Goal: Task Accomplishment & Management: Complete application form

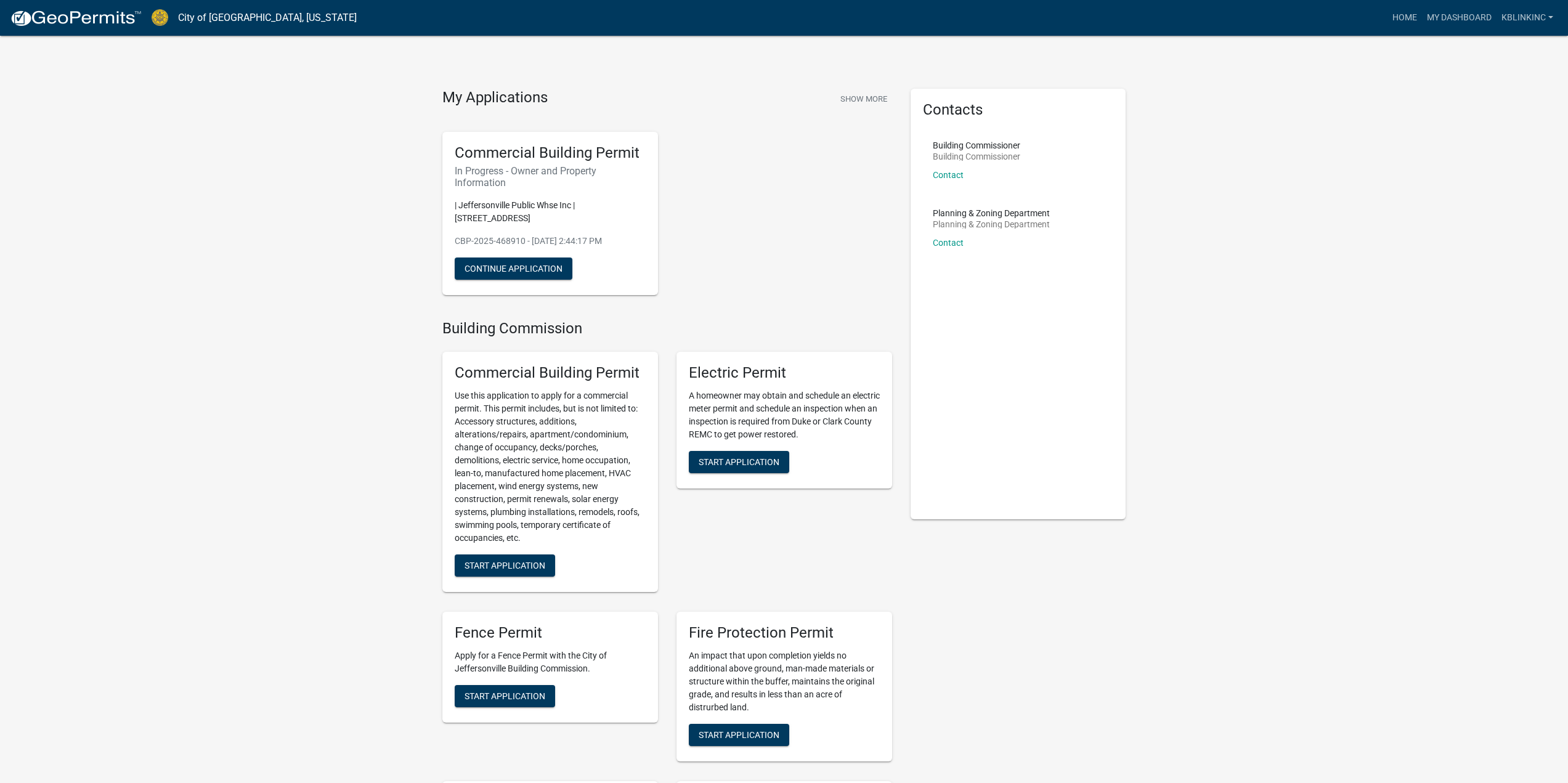
click at [794, 277] on div "Commercial Building Permit In Progress - Owner and Property Information | [GEOG…" at bounding box center [666, 214] width 468 height 183
click at [797, 280] on div "Commercial Building Permit In Progress - Owner and Property Information | [GEOG…" at bounding box center [666, 214] width 468 height 183
click at [790, 263] on div "Commercial Building Permit In Progress - Owner and Property Information | [GEOG…" at bounding box center [666, 214] width 468 height 183
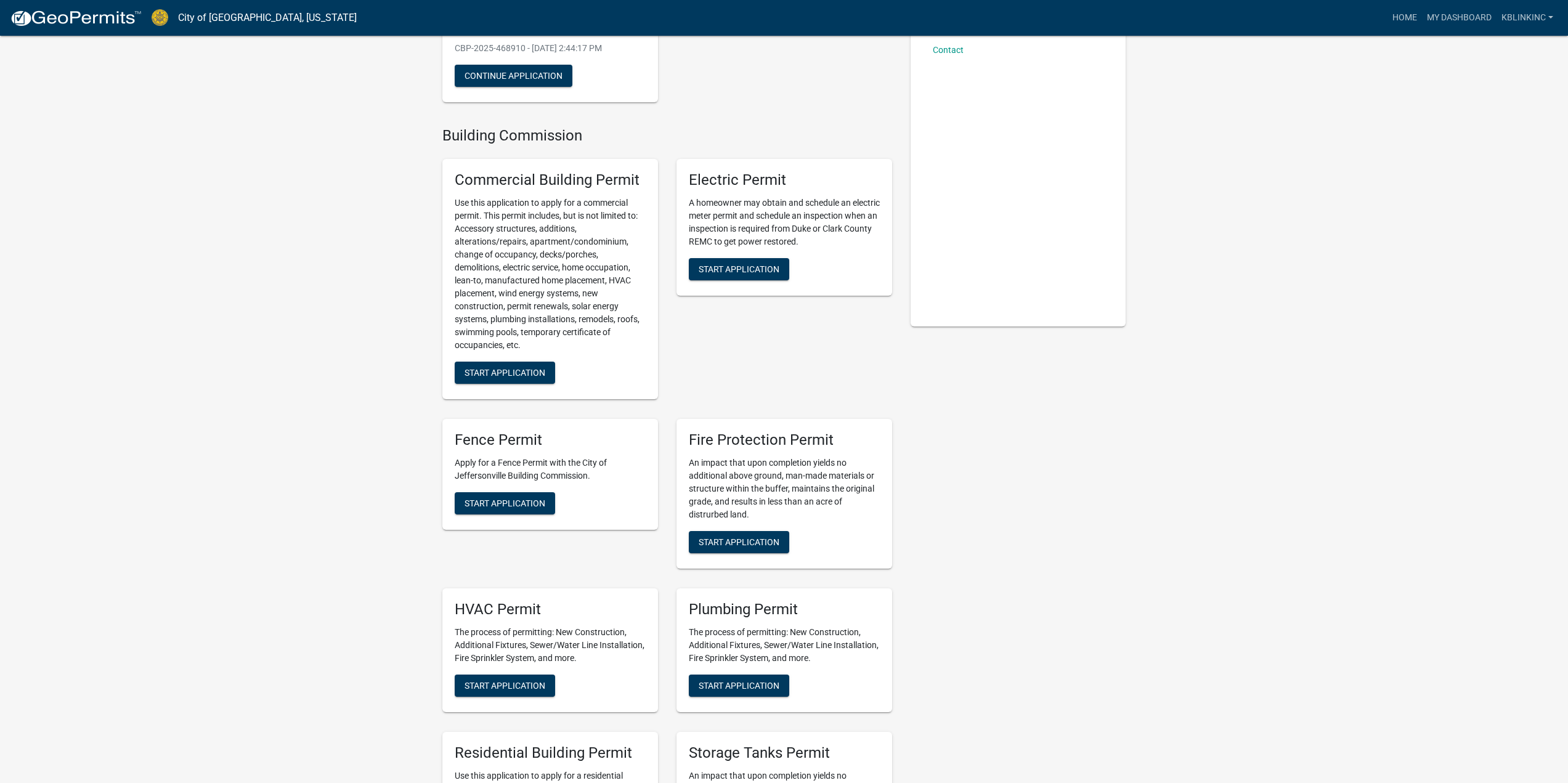
scroll to position [369, 0]
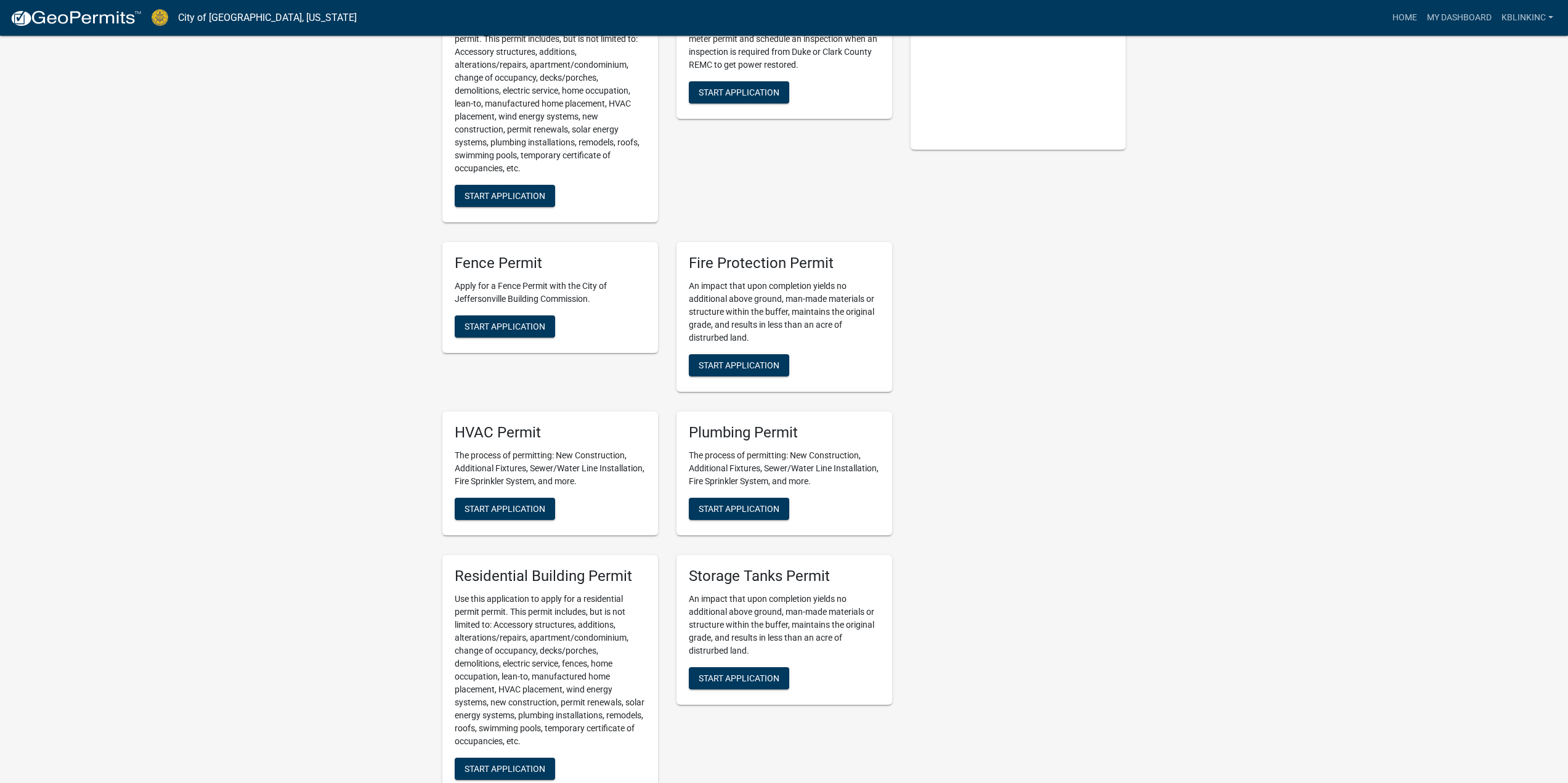
click at [492, 504] on button "Start Application" at bounding box center [505, 508] width 101 height 22
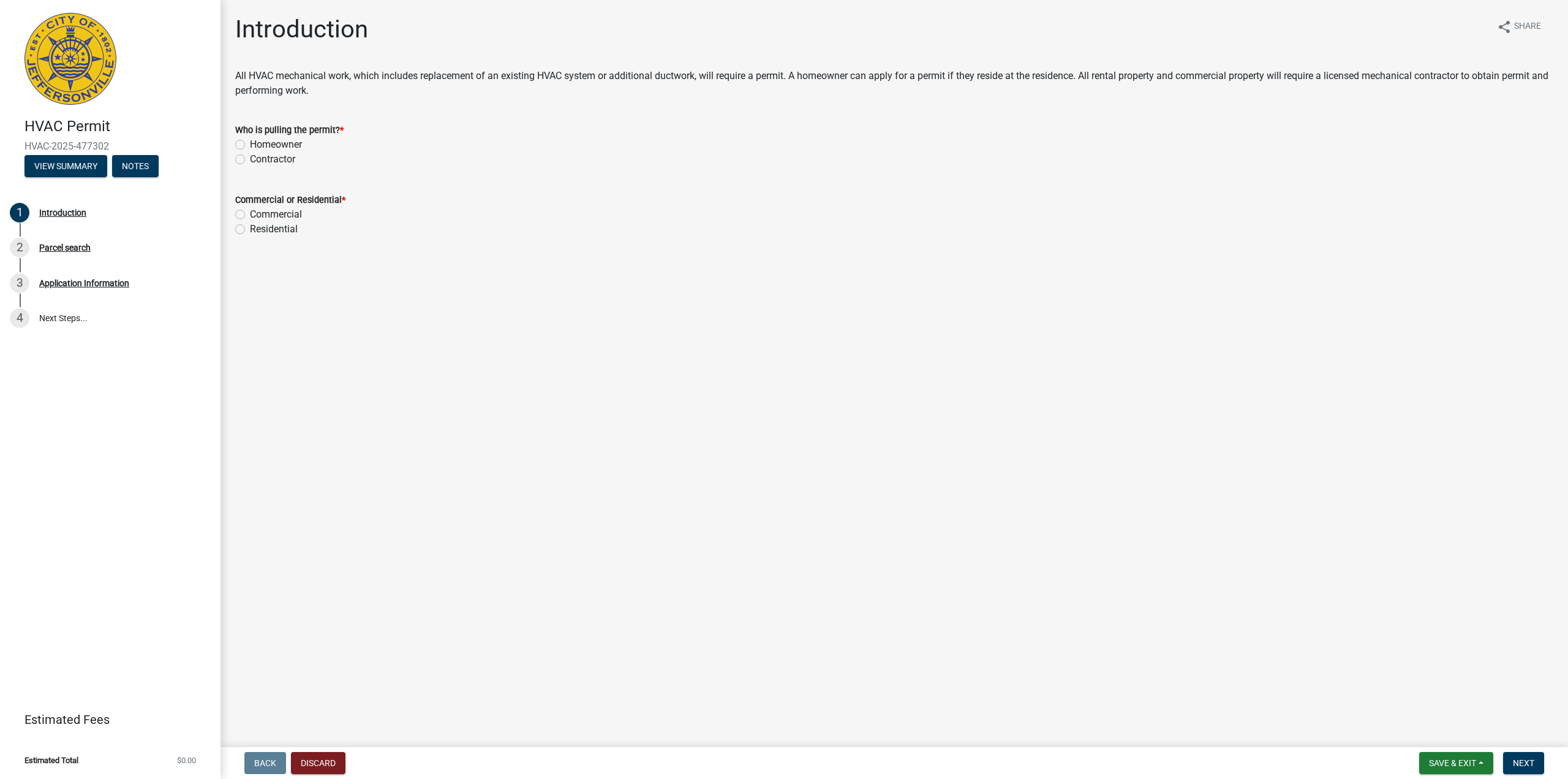
click at [841, 446] on main "Introduction share Share All HVAC mechanical work, which includes replacement o…" at bounding box center [895, 371] width 1348 height 743
click at [284, 158] on label "Contractor" at bounding box center [272, 159] width 46 height 14
click at [258, 158] on input "Contractor" at bounding box center [253, 156] width 8 height 8
radio input "true"
click at [283, 214] on label "Commercial" at bounding box center [276, 214] width 52 height 14
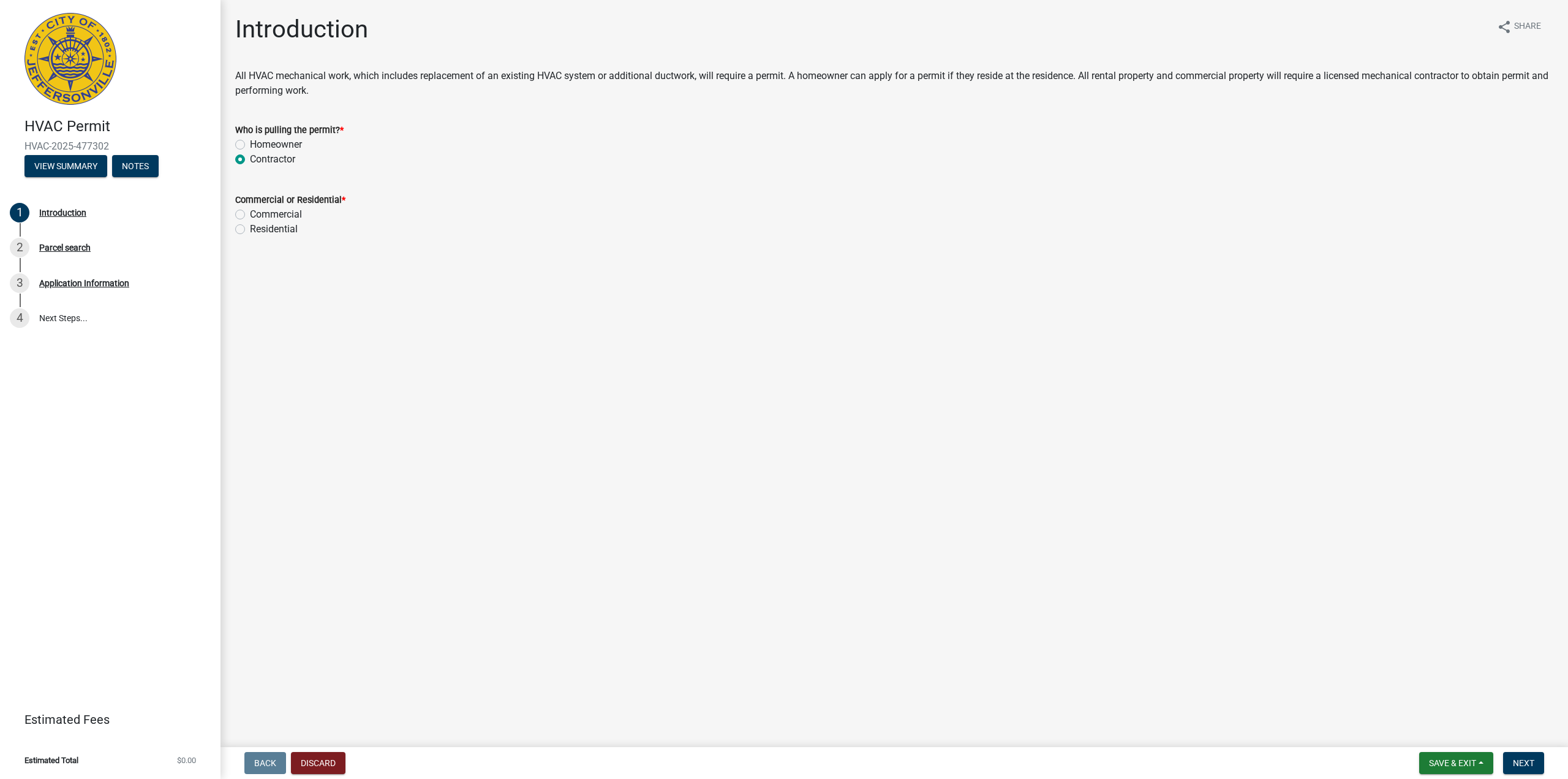
click at [258, 214] on input "Commercial" at bounding box center [253, 211] width 8 height 8
radio input "true"
click at [531, 468] on main "Introduction share Share All HVAC mechanical work, which includes replacement o…" at bounding box center [895, 371] width 1348 height 743
drag, startPoint x: 1518, startPoint y: 762, endPoint x: 1499, endPoint y: 762, distance: 19.0
click at [1518, 762] on span "Next" at bounding box center [1524, 763] width 21 height 10
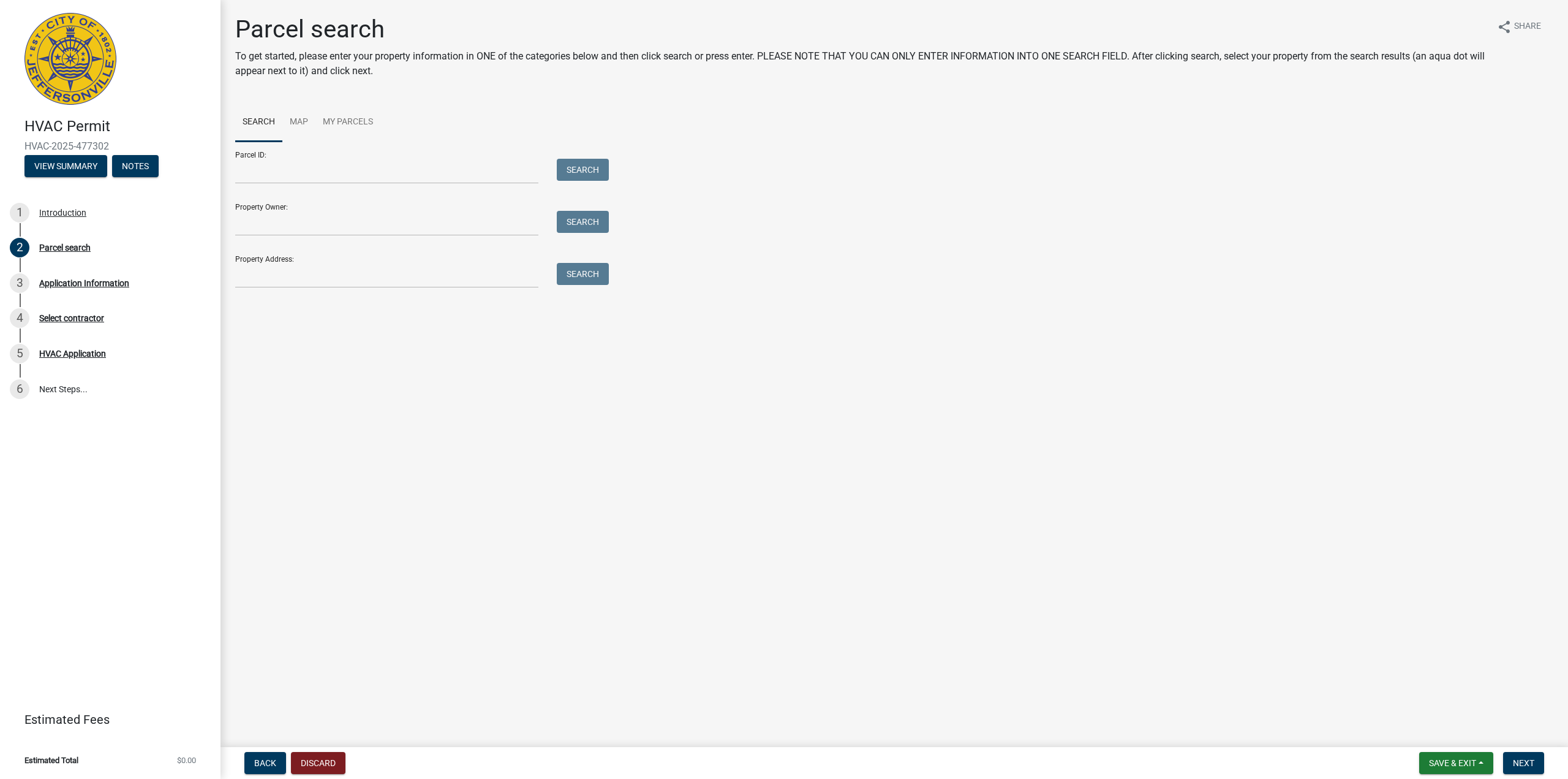
click at [408, 432] on main "Parcel search To get started, please enter your property information in ONE of …" at bounding box center [895, 371] width 1348 height 743
click at [105, 285] on div "Application Information" at bounding box center [84, 282] width 90 height 8
click at [302, 178] on input "Parcel ID:" at bounding box center [387, 171] width 304 height 25
click at [294, 280] on input "Property Address:" at bounding box center [387, 275] width 304 height 25
type input "206 AMERICA PL [GEOGRAPHIC_DATA], IN 47130"
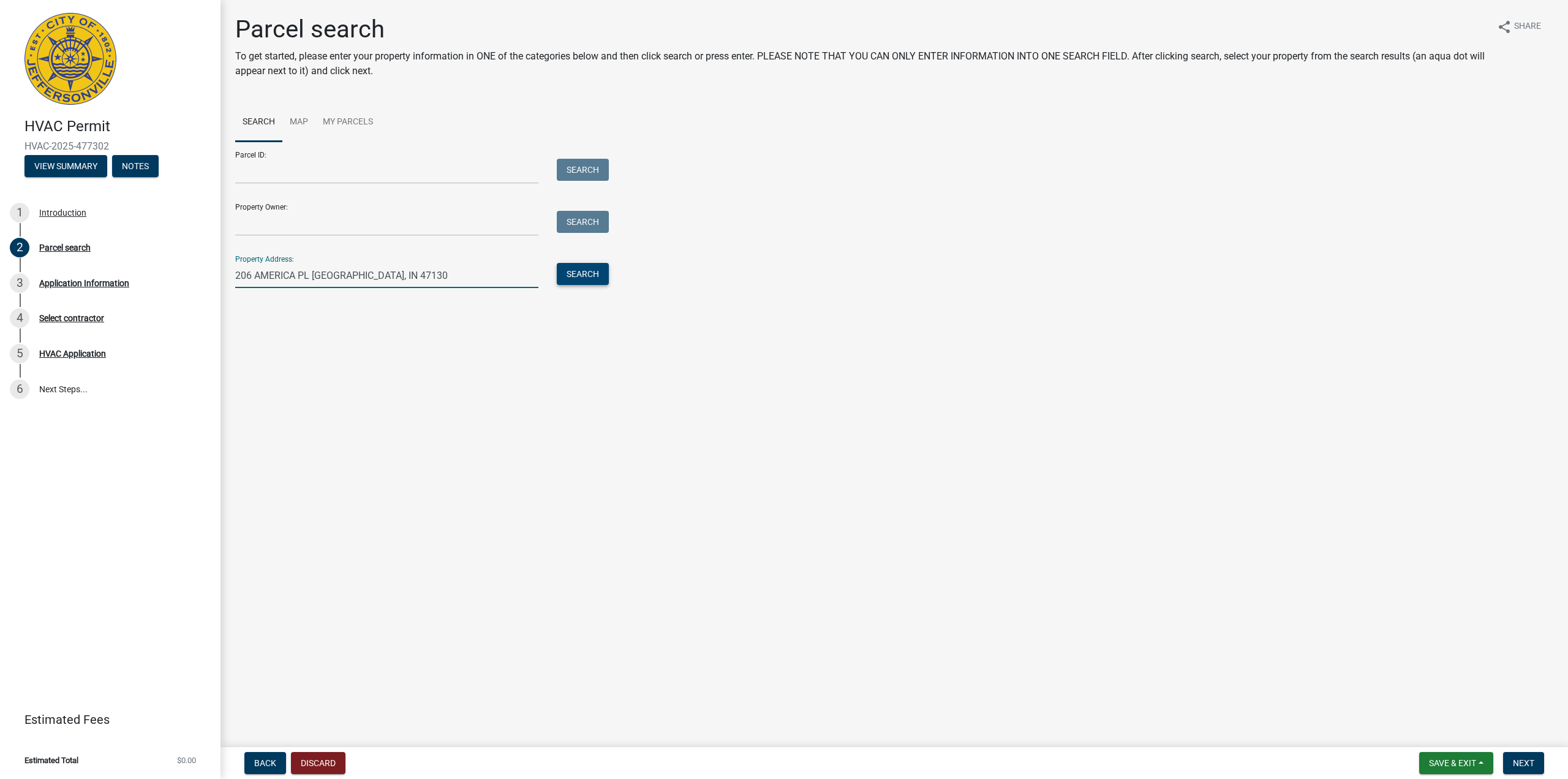
click at [571, 278] on button "Search" at bounding box center [583, 273] width 52 height 22
click at [514, 350] on main "Parcel search To get started, please enter your property information in ONE of …" at bounding box center [895, 371] width 1348 height 743
drag, startPoint x: 472, startPoint y: 278, endPoint x: 112, endPoint y: 280, distance: 360.0
click at [112, 280] on div "HVAC Permit HVAC-2025-477302 View Summary Notes 1 Introduction 2 Parcel search …" at bounding box center [784, 390] width 1568 height 779
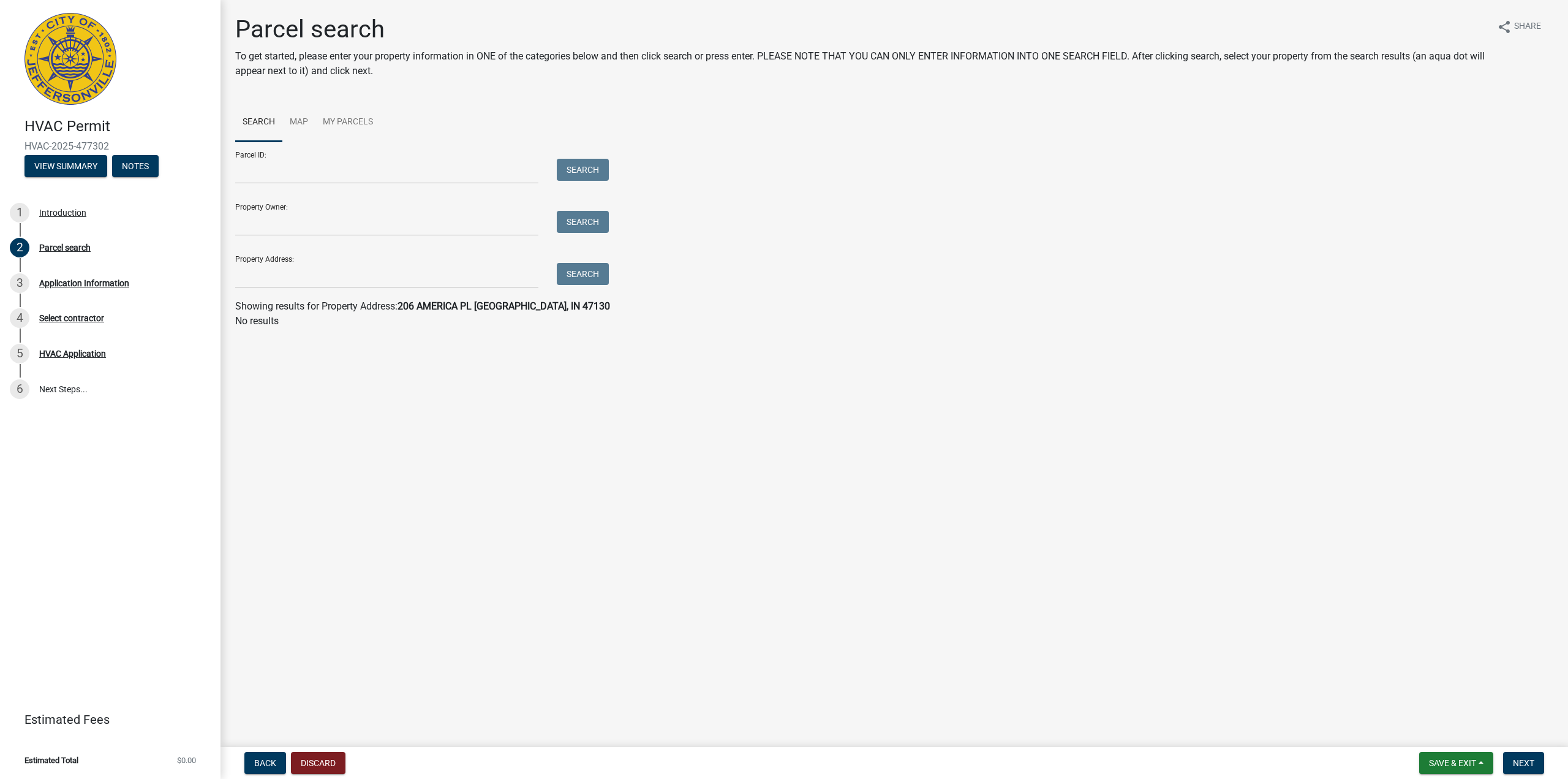
click at [529, 424] on main "Parcel search To get started, please enter your property information in ONE of …" at bounding box center [895, 371] width 1348 height 743
drag, startPoint x: 508, startPoint y: 420, endPoint x: 414, endPoint y: 555, distance: 164.5
click at [507, 428] on main "Parcel search To get started, please enter your property information in ONE of …" at bounding box center [895, 371] width 1348 height 743
click at [255, 758] on span "Back" at bounding box center [265, 763] width 22 height 10
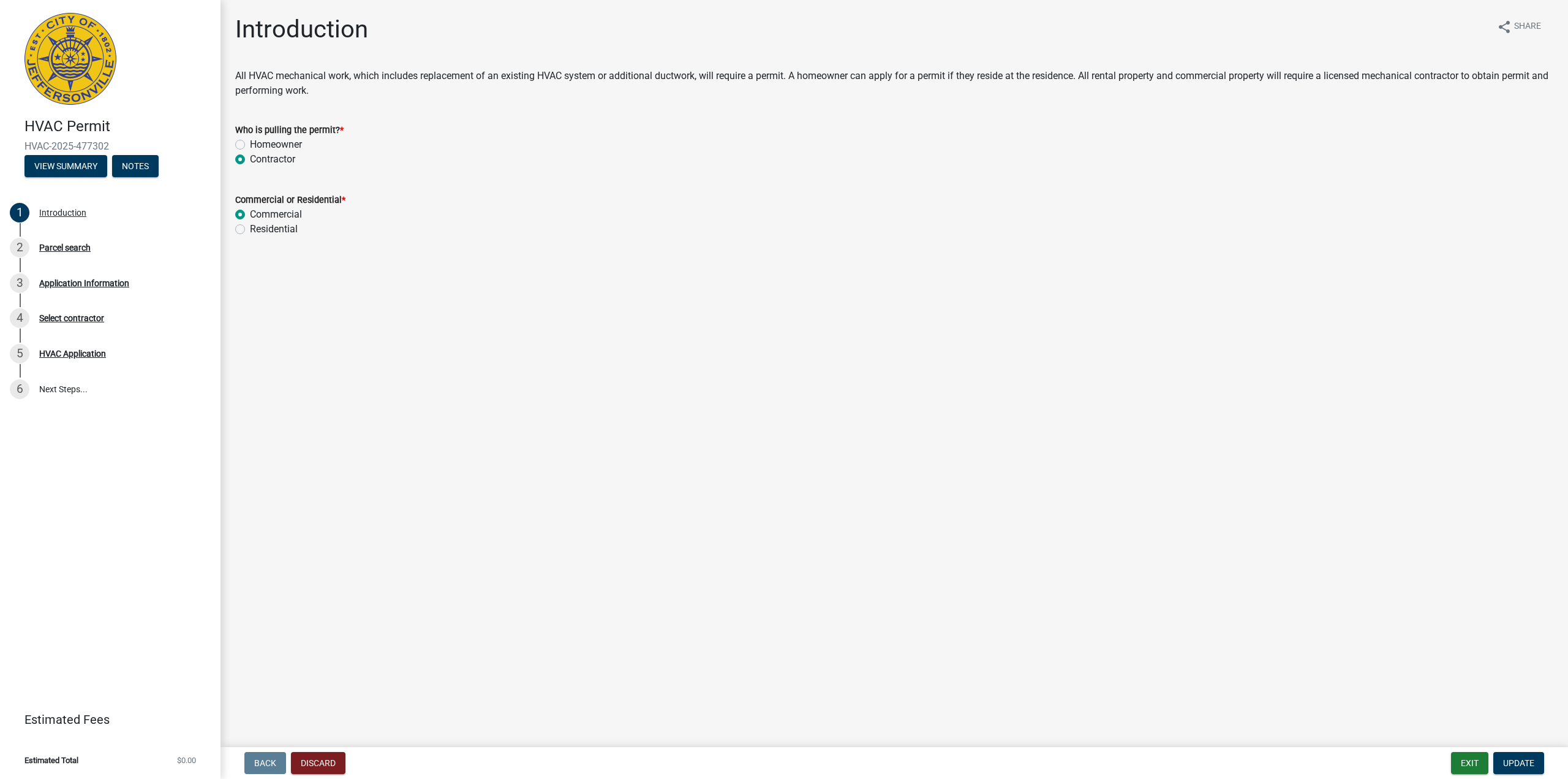
click at [596, 582] on main "Introduction share Share All HVAC mechanical work, which includes replacement o…" at bounding box center [895, 371] width 1348 height 743
click at [742, 569] on main "Introduction share Share All HVAC mechanical work, which includes replacement o…" at bounding box center [895, 371] width 1348 height 743
click at [1466, 762] on button "Exit" at bounding box center [1469, 762] width 37 height 22
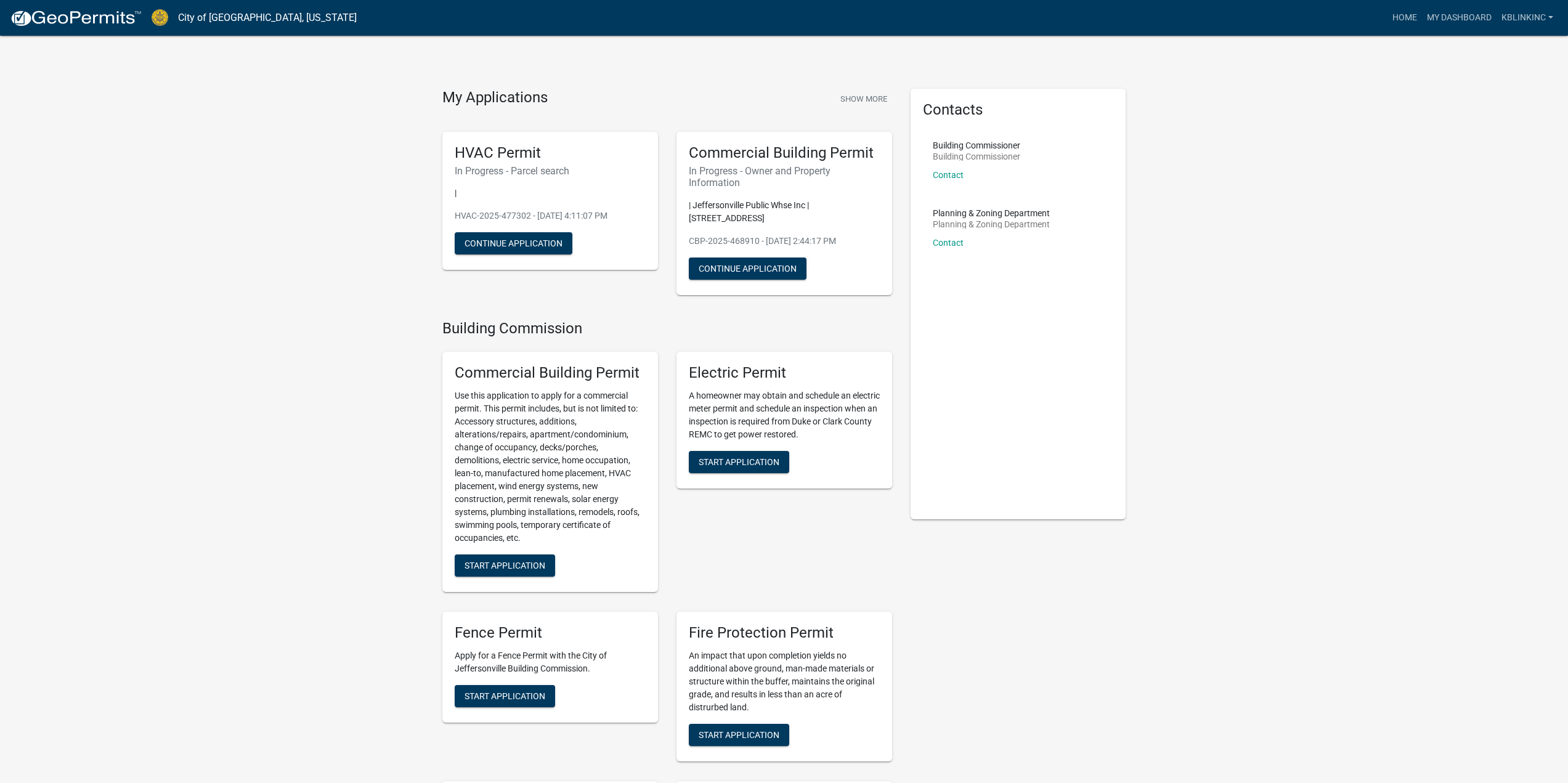
click at [800, 182] on h6 "In Progress - Owner and Property Information" at bounding box center [784, 176] width 191 height 24
click at [777, 257] on button "Continue Application" at bounding box center [747, 268] width 118 height 22
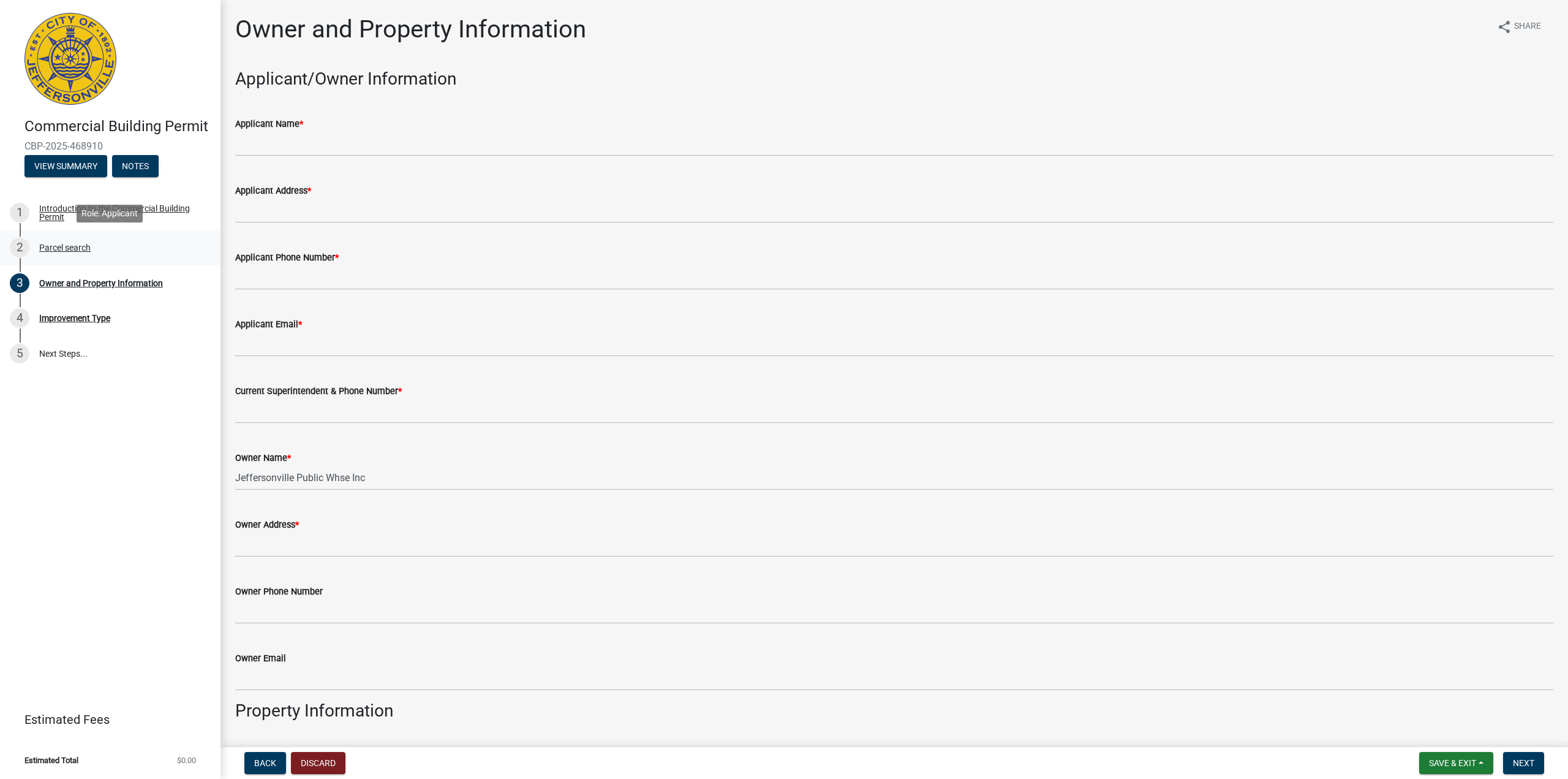
click at [71, 247] on div "Parcel search" at bounding box center [65, 247] width 52 height 8
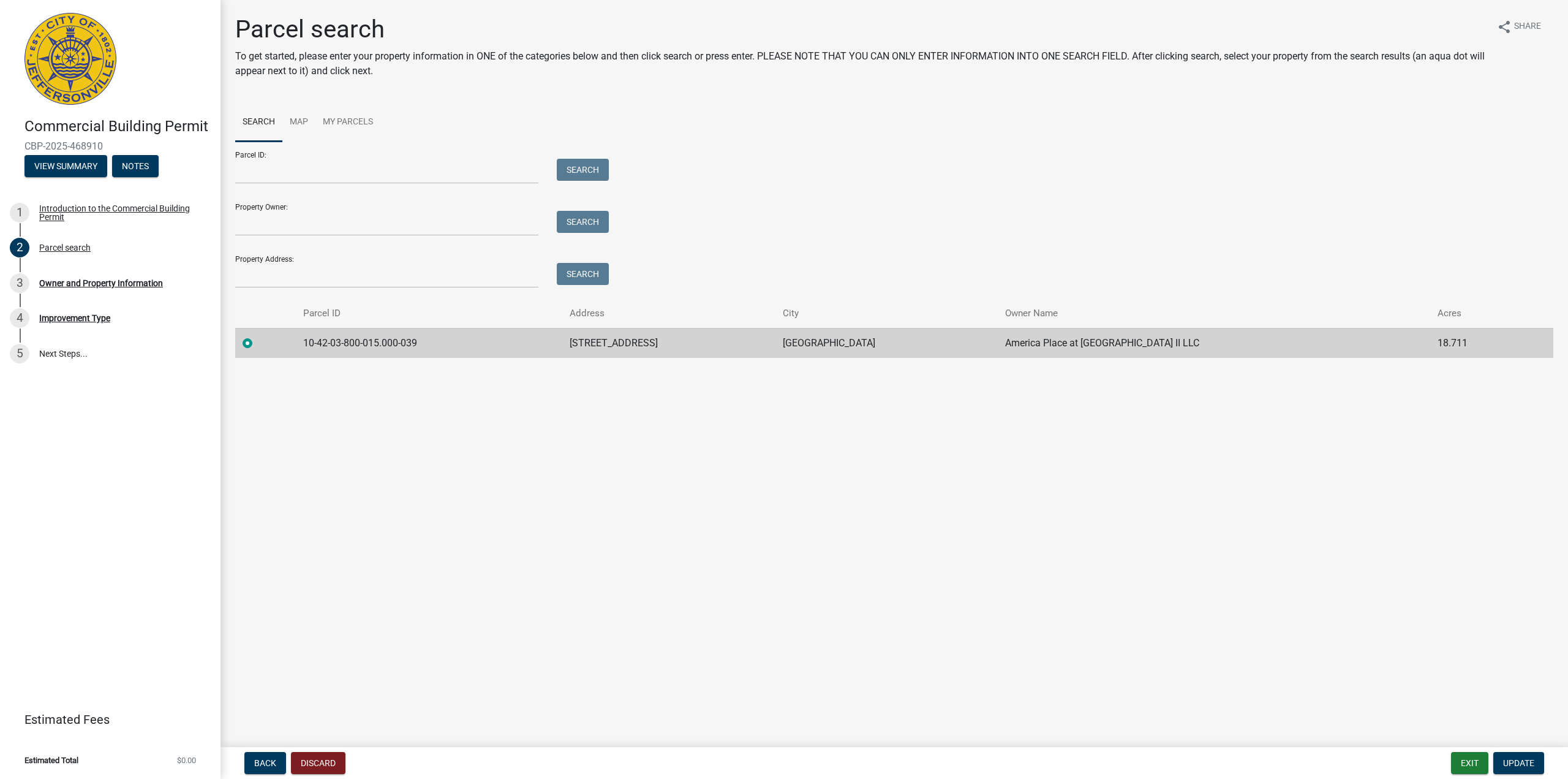
click at [436, 503] on main "Parcel search To get started, please enter your property information in ONE of …" at bounding box center [895, 371] width 1348 height 743
drag, startPoint x: 433, startPoint y: 343, endPoint x: 310, endPoint y: 346, distance: 123.0
click at [310, 346] on td "10-42-03-800-015.000-039" at bounding box center [429, 343] width 266 height 30
copy td "10-42-03-800-015.000-039"
click at [512, 440] on main "Parcel search To get started, please enter your property information in ONE of …" at bounding box center [895, 371] width 1348 height 743
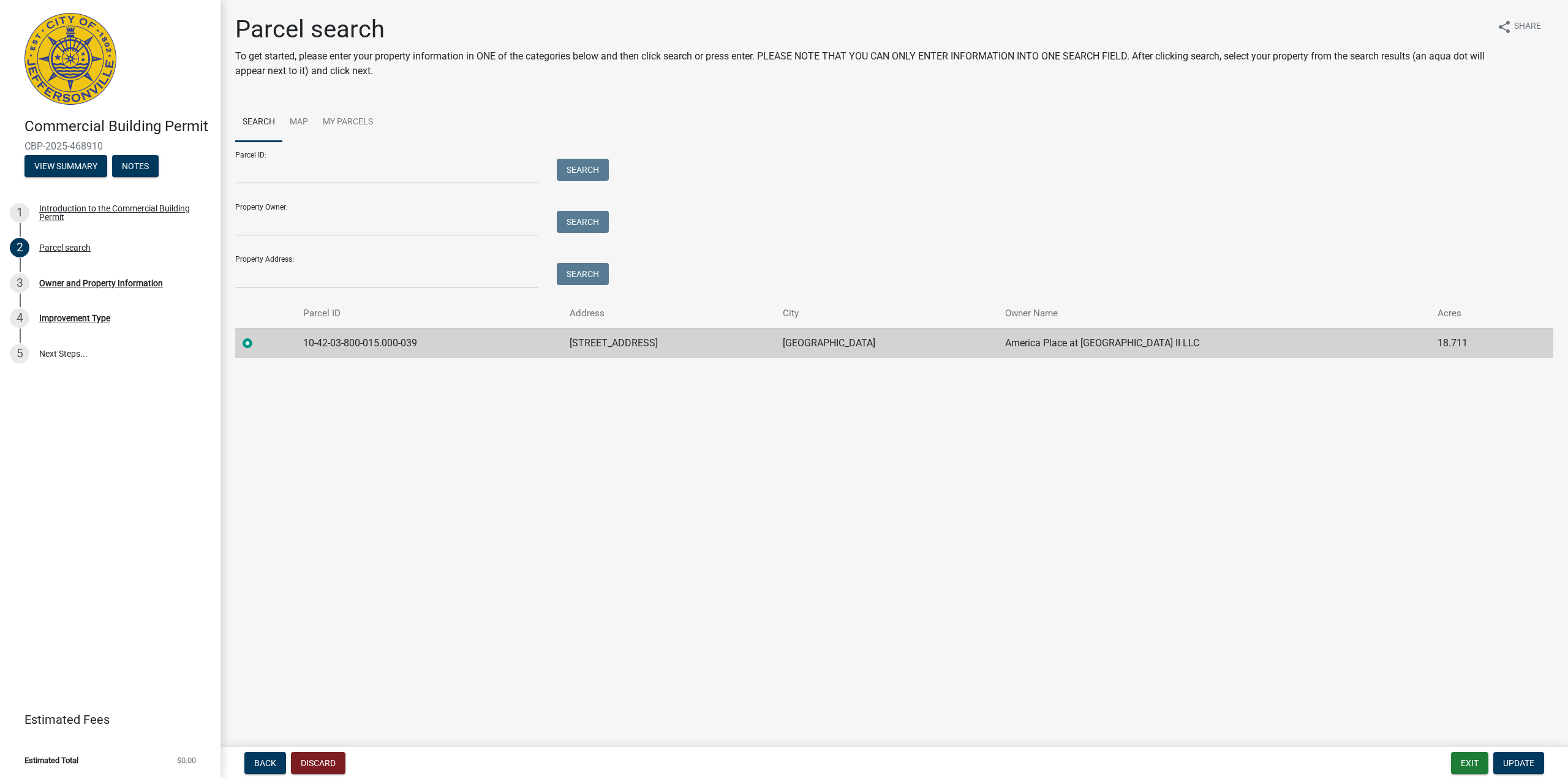
click at [512, 436] on main "Parcel search To get started, please enter your property information in ONE of …" at bounding box center [895, 371] width 1348 height 743
click at [141, 281] on div "Owner and Property Information" at bounding box center [101, 282] width 124 height 8
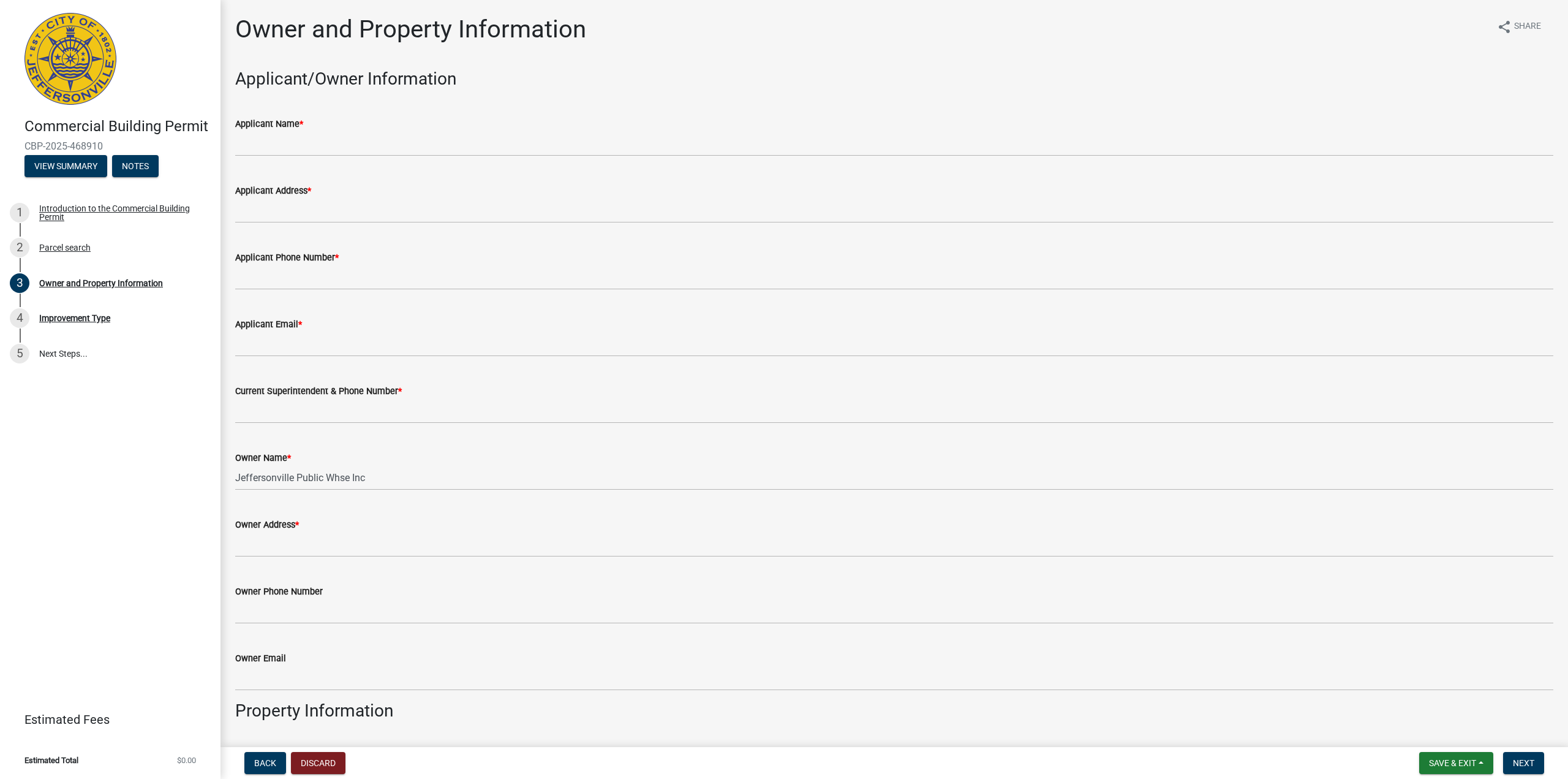
scroll to position [367, 0]
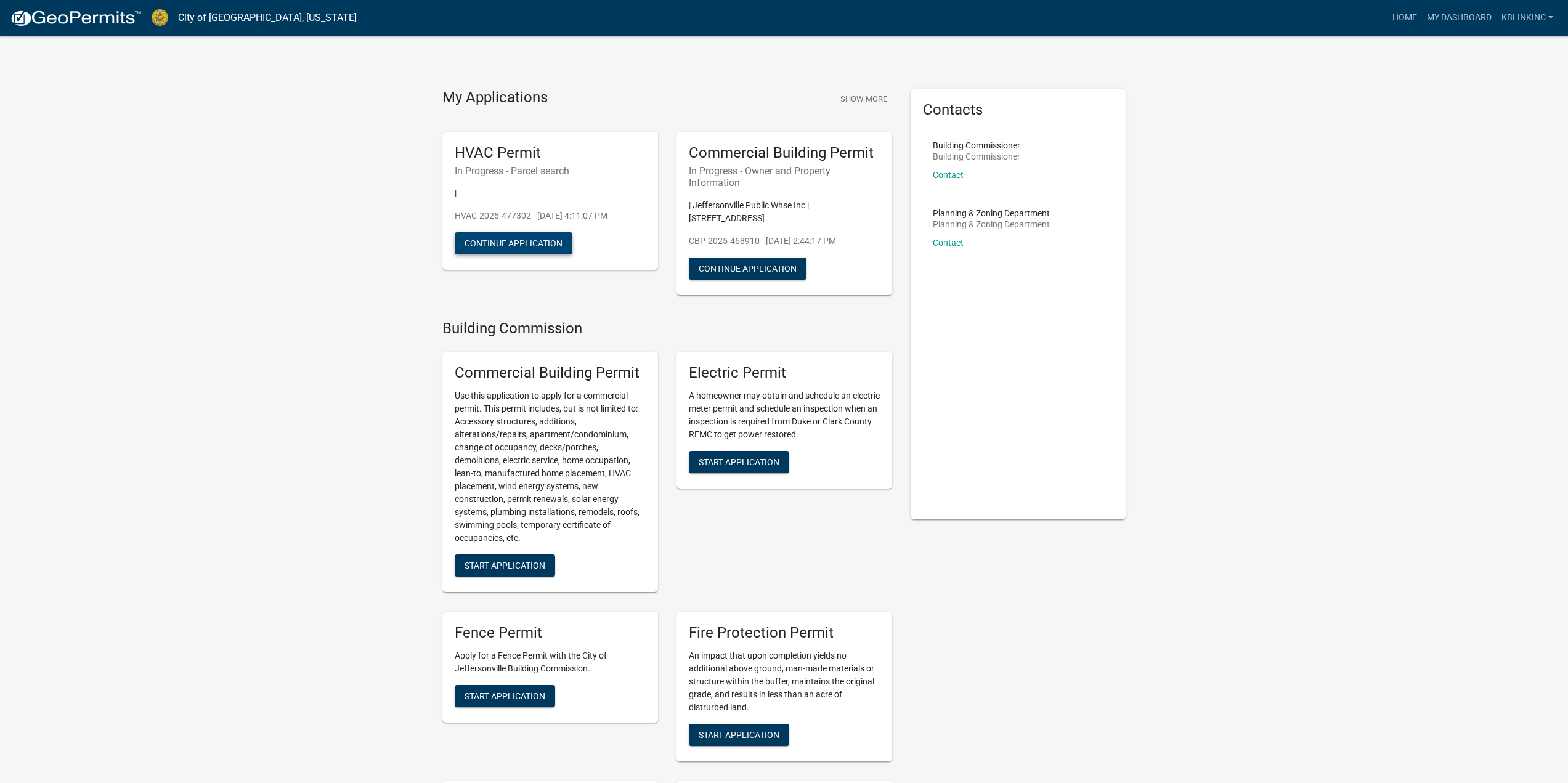
click at [531, 247] on button "Continue Application" at bounding box center [514, 243] width 118 height 22
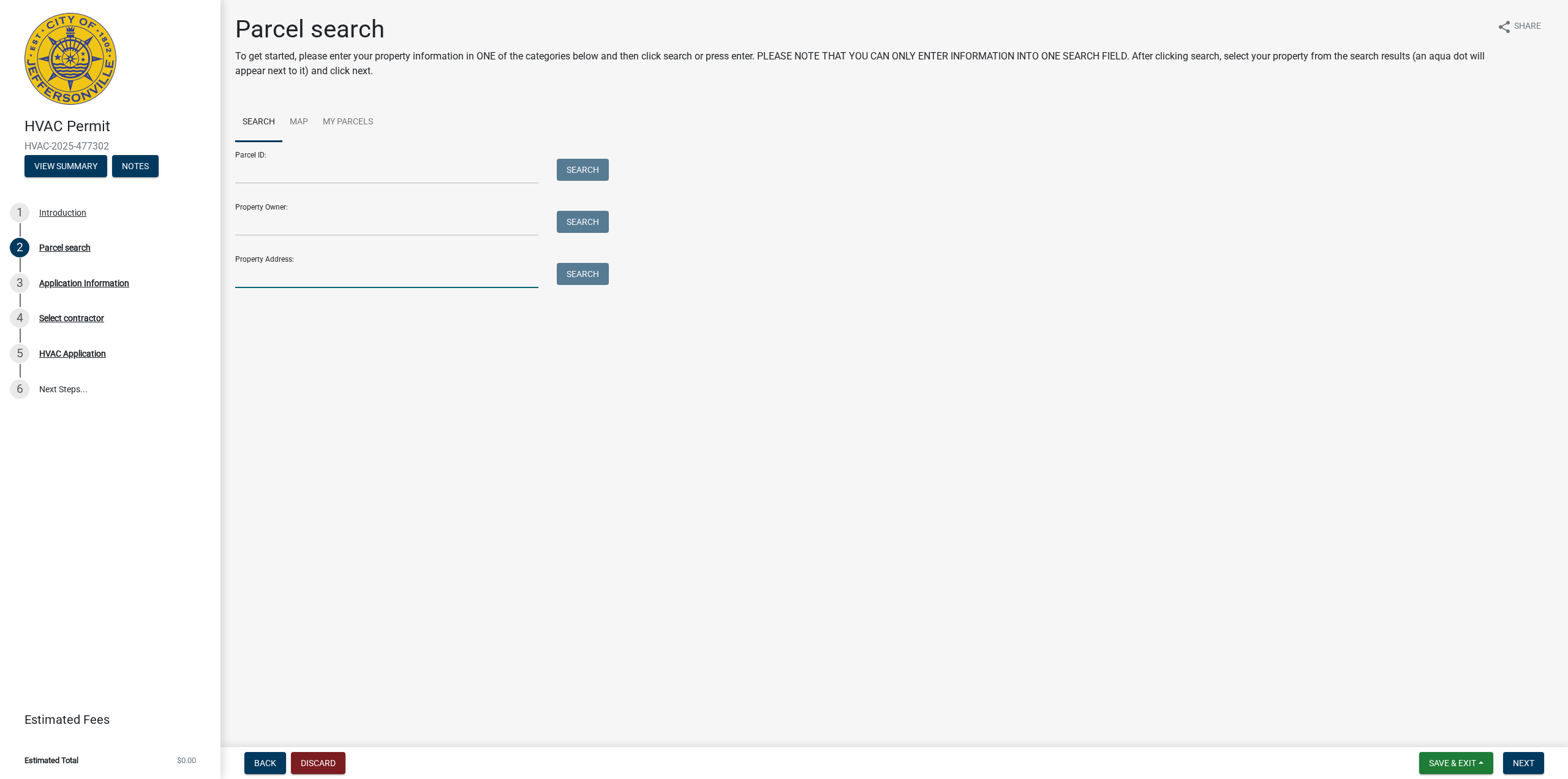
click at [353, 272] on input "Property Address:" at bounding box center [387, 275] width 304 height 25
click at [342, 172] on input "Parcel ID:" at bounding box center [387, 171] width 304 height 25
paste input "10-42-03-800-015.000-039"
type input "10-42-03-800-015.000-039"
click at [584, 172] on button "Search" at bounding box center [583, 169] width 52 height 22
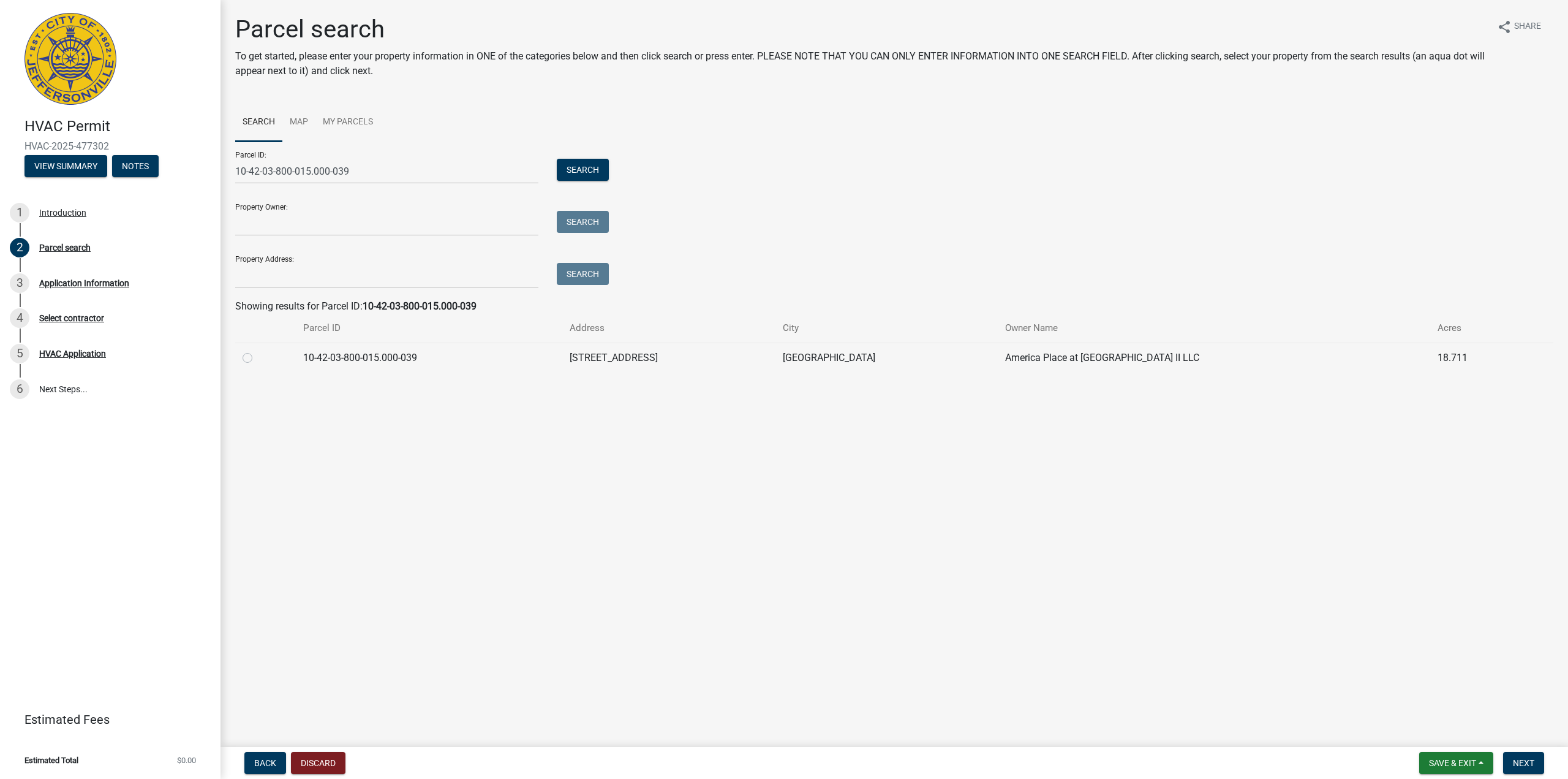
click at [257, 351] on label at bounding box center [257, 351] width 0 height 0
click at [257, 358] on input "radio" at bounding box center [261, 355] width 8 height 8
radio input "true"
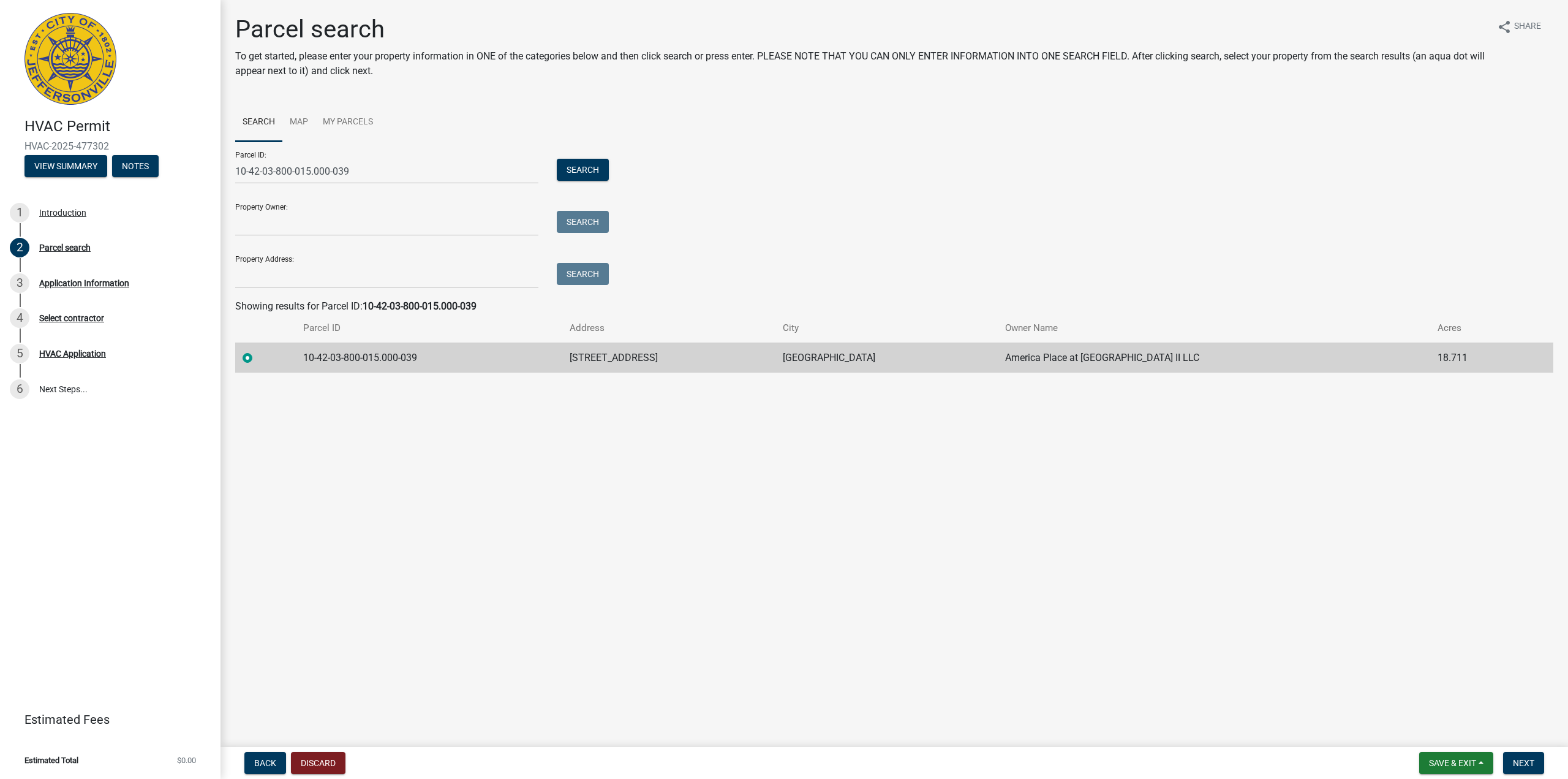
click at [912, 541] on main "Parcel search To get started, please enter your property information in ONE of …" at bounding box center [895, 371] width 1348 height 743
click at [1203, 538] on main "Parcel search To get started, please enter your property information in ONE of …" at bounding box center [895, 371] width 1348 height 743
click at [1374, 544] on main "Parcel search To get started, please enter your property information in ONE of …" at bounding box center [895, 371] width 1348 height 743
click at [1448, 560] on main "Parcel search To get started, please enter your property information in ONE of …" at bounding box center [895, 371] width 1348 height 743
click at [1447, 577] on main "Parcel search To get started, please enter your property information in ONE of …" at bounding box center [895, 371] width 1348 height 743
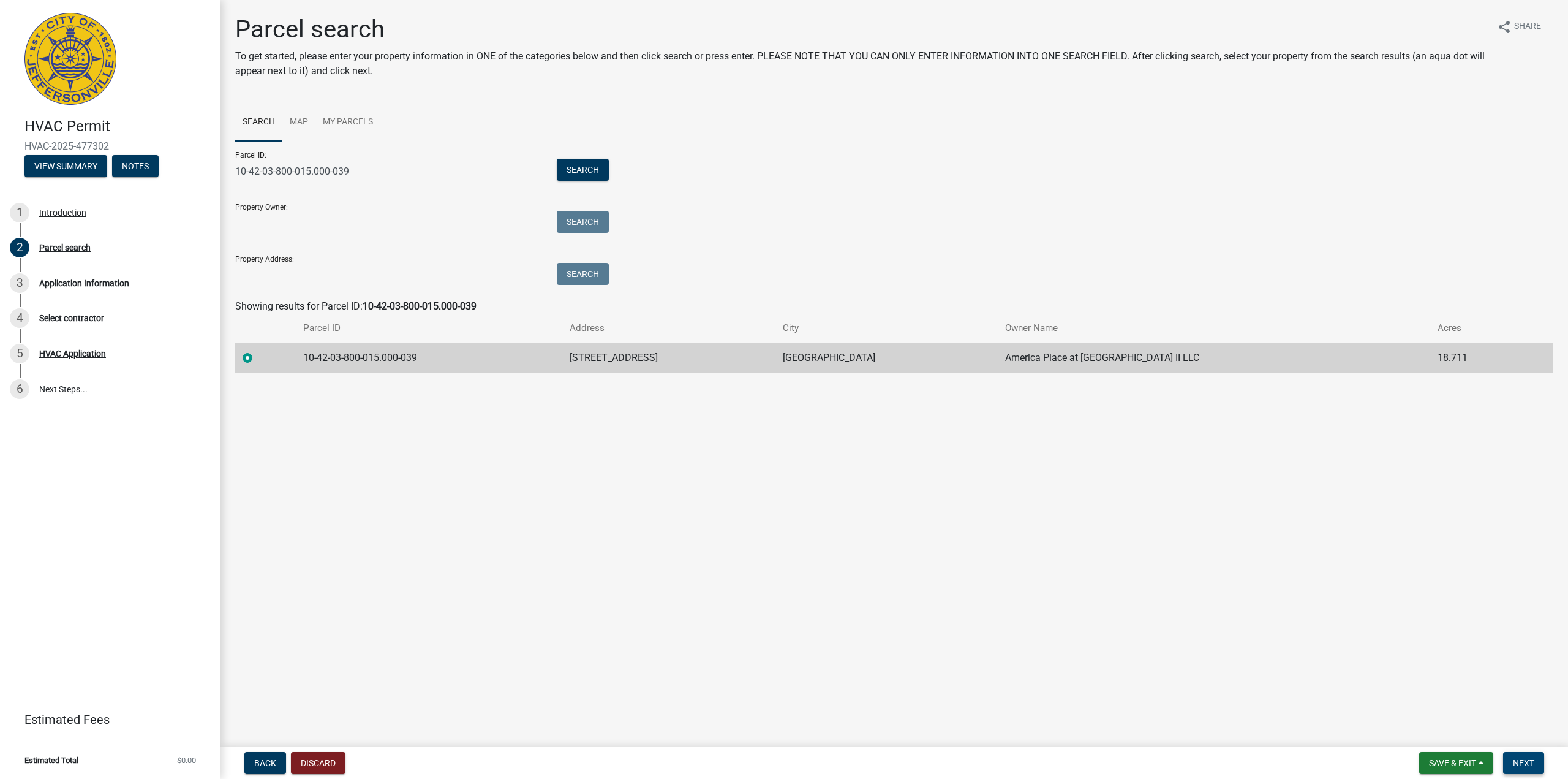
drag, startPoint x: 1527, startPoint y: 764, endPoint x: 1510, endPoint y: 755, distance: 19.2
click at [1527, 764] on span "Next" at bounding box center [1524, 763] width 21 height 10
